Goal: Information Seeking & Learning: Understand process/instructions

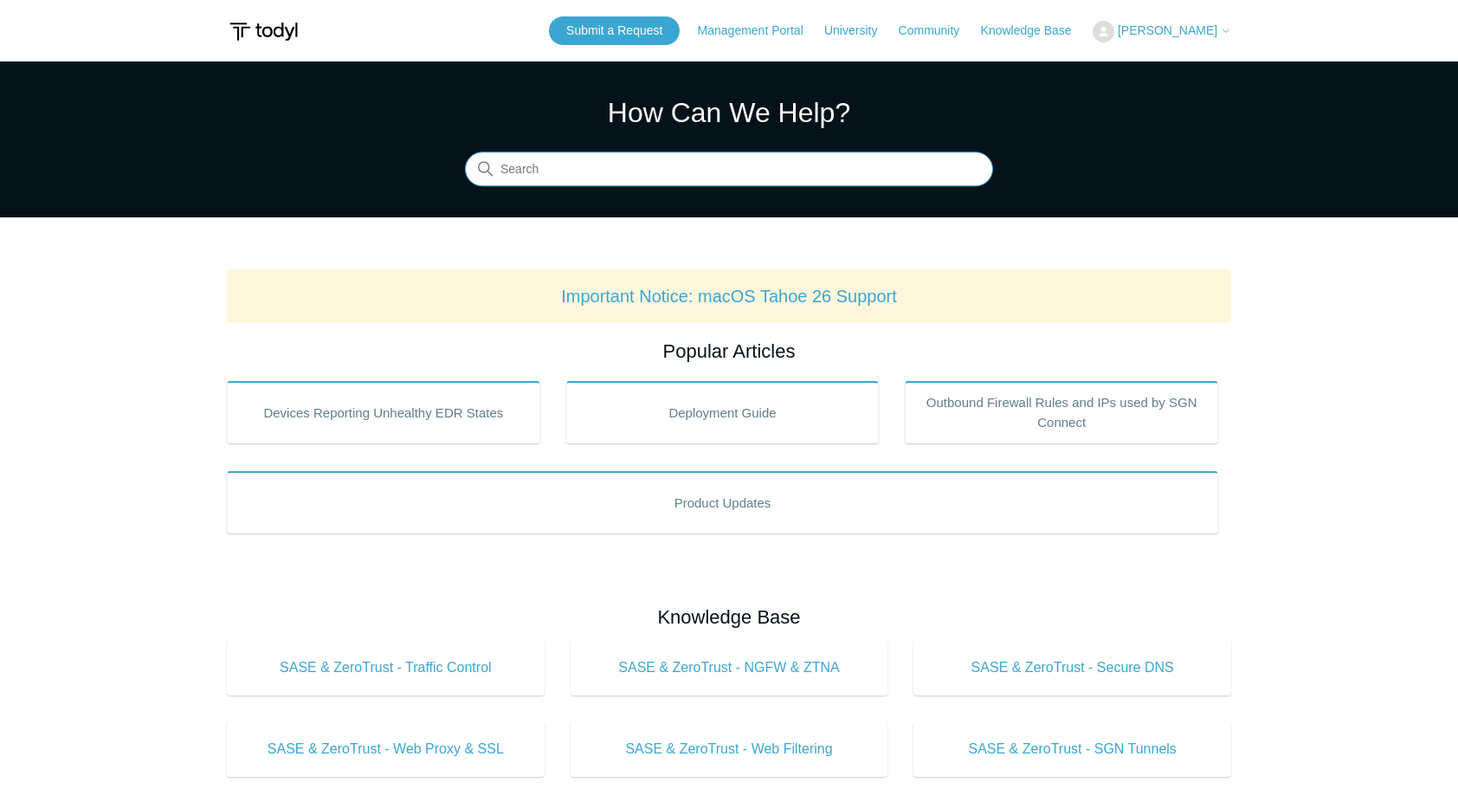
click at [649, 166] on input "Search" at bounding box center [729, 169] width 528 height 35
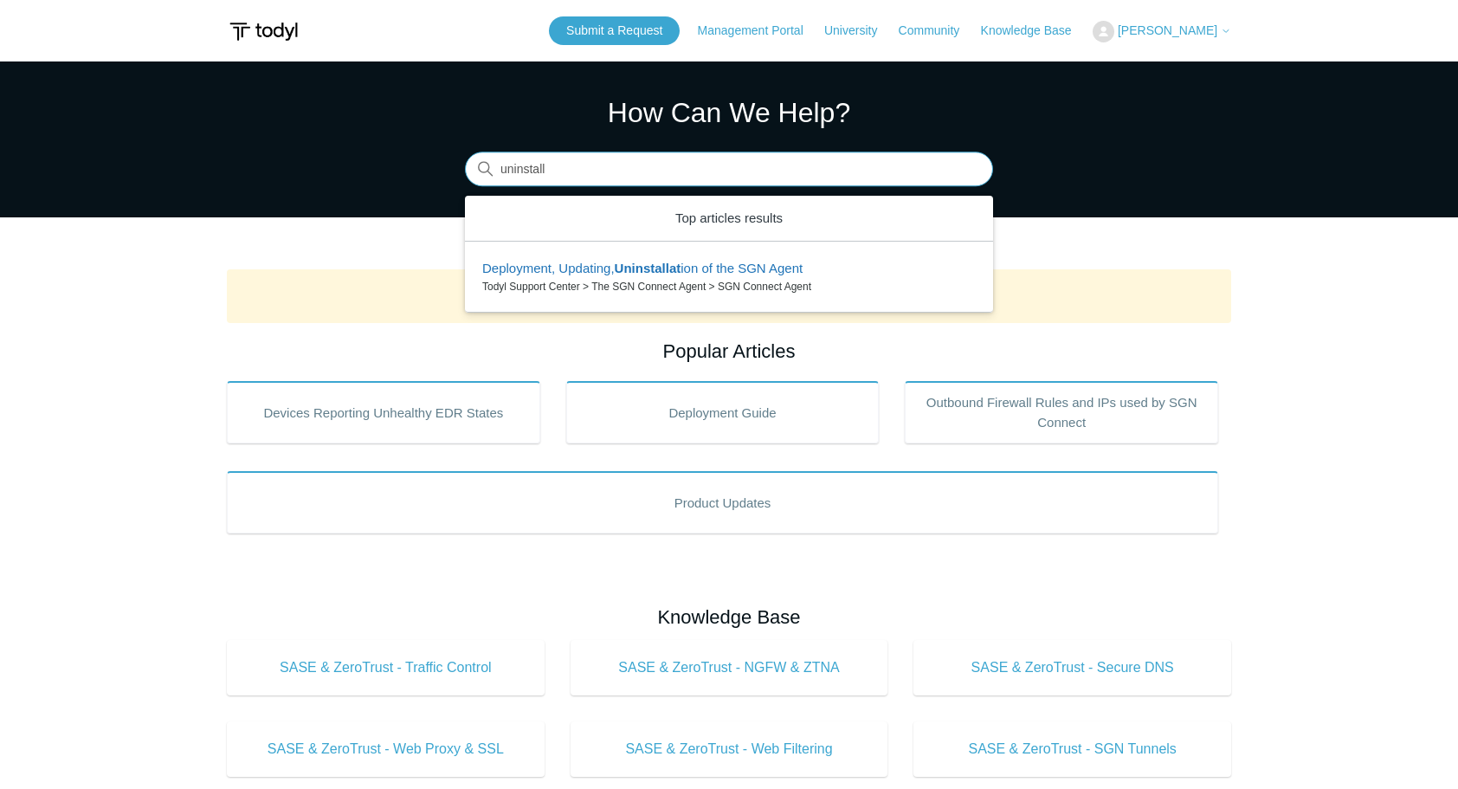
type input "uninstall"
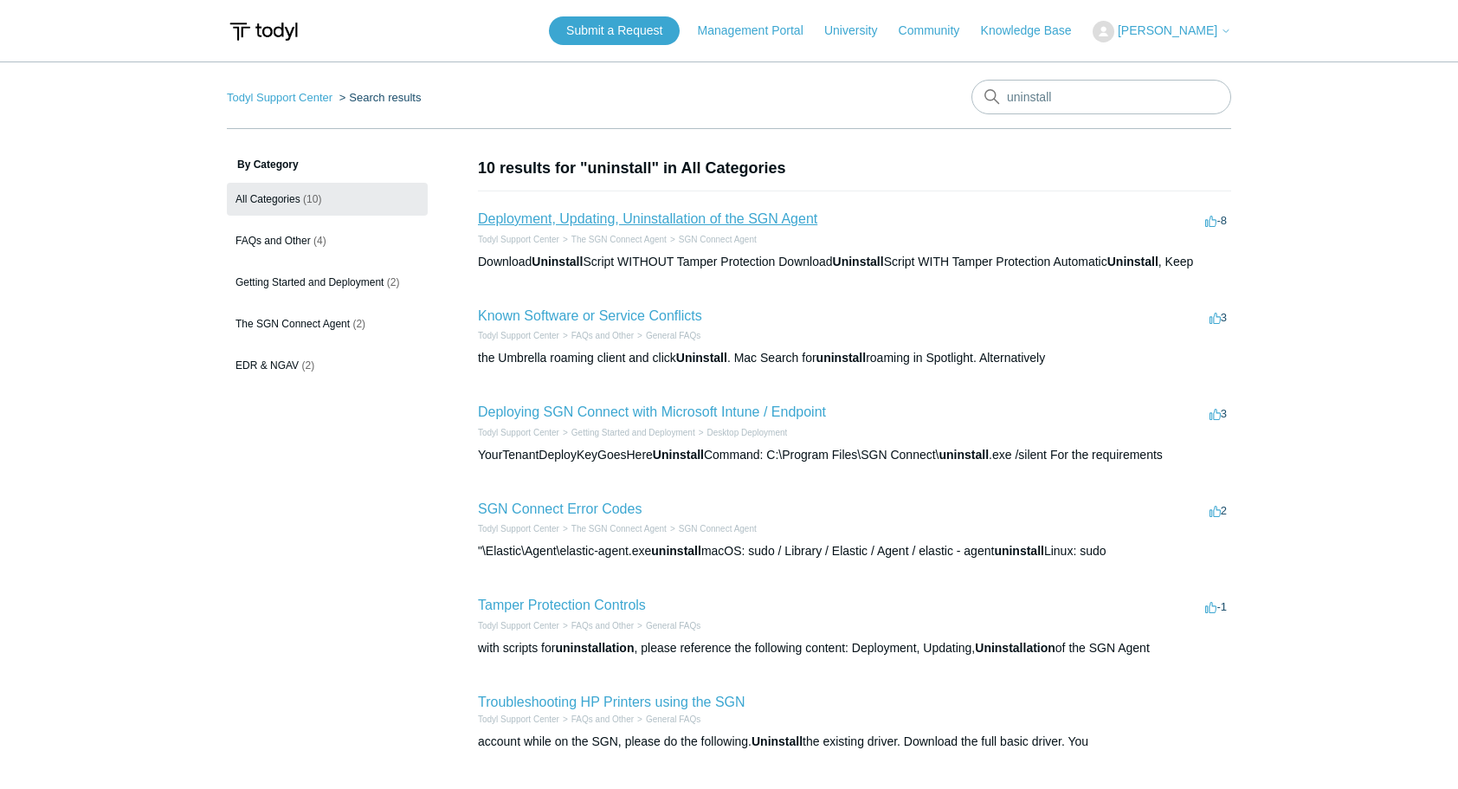
click at [644, 214] on link "Deployment, Updating, Uninstallation of the SGN Agent" at bounding box center [647, 218] width 339 height 15
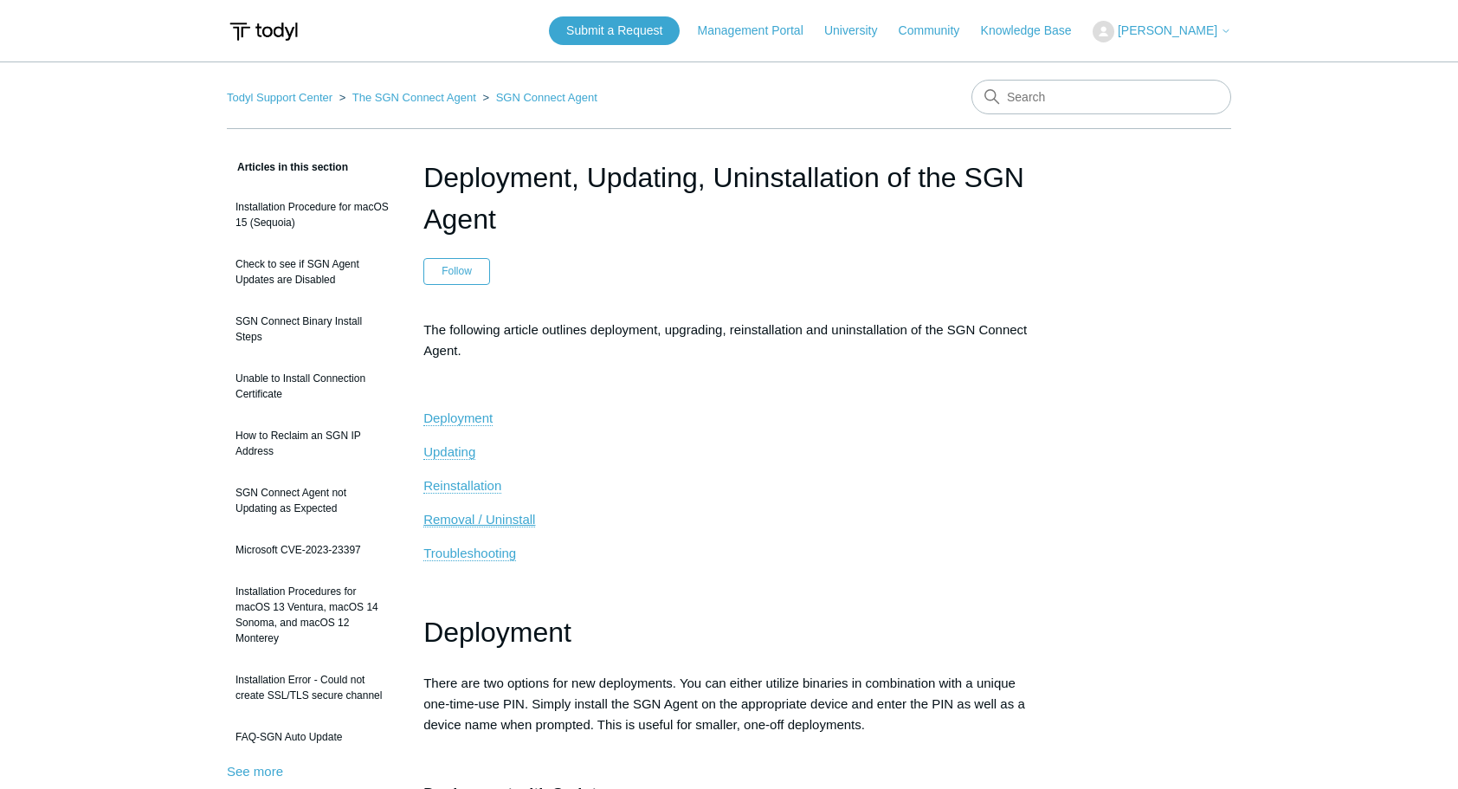
click at [476, 514] on span "Removal / Uninstall" at bounding box center [479, 519] width 112 height 15
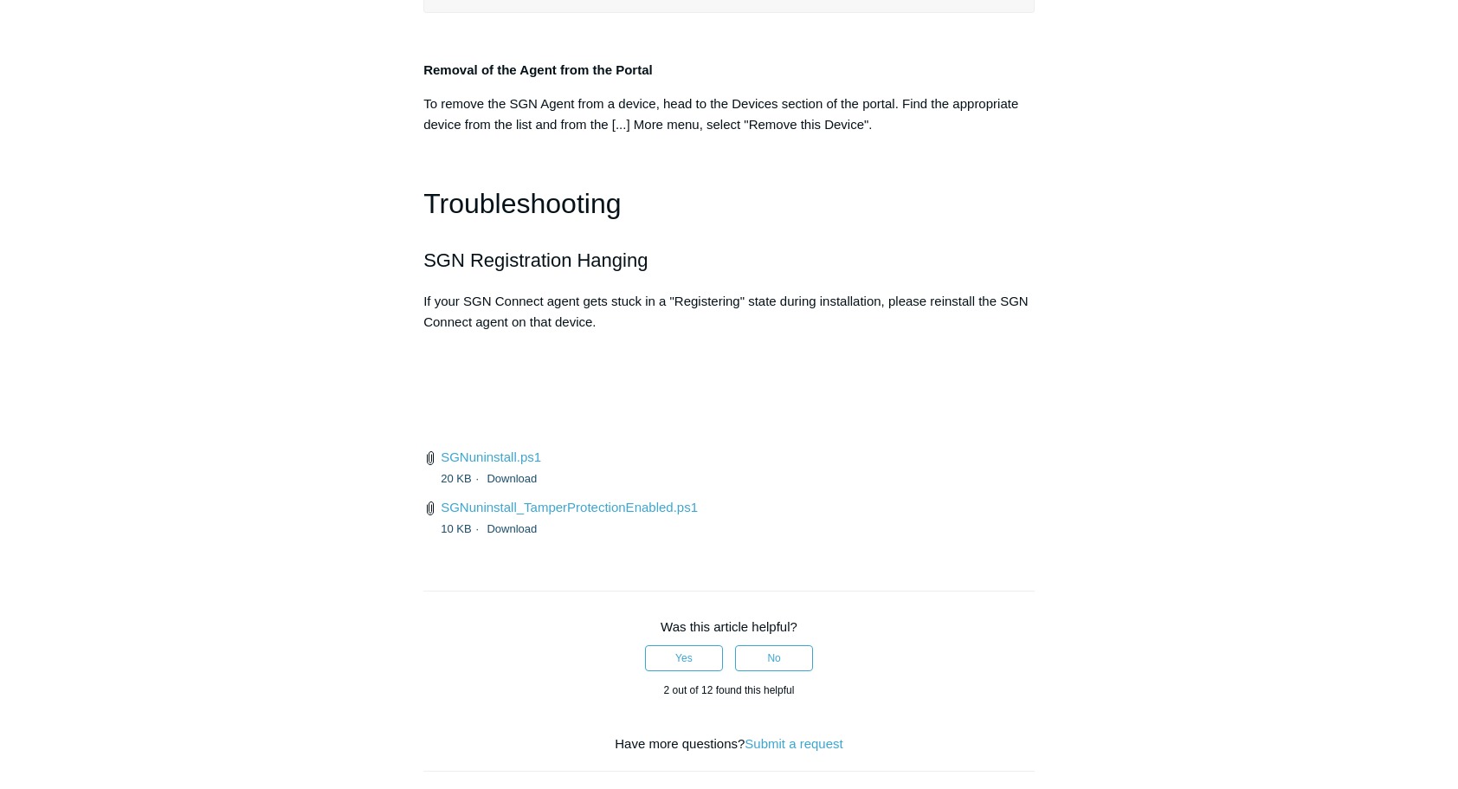
scroll to position [3887, 0]
